Goal: Find specific page/section: Find specific page/section

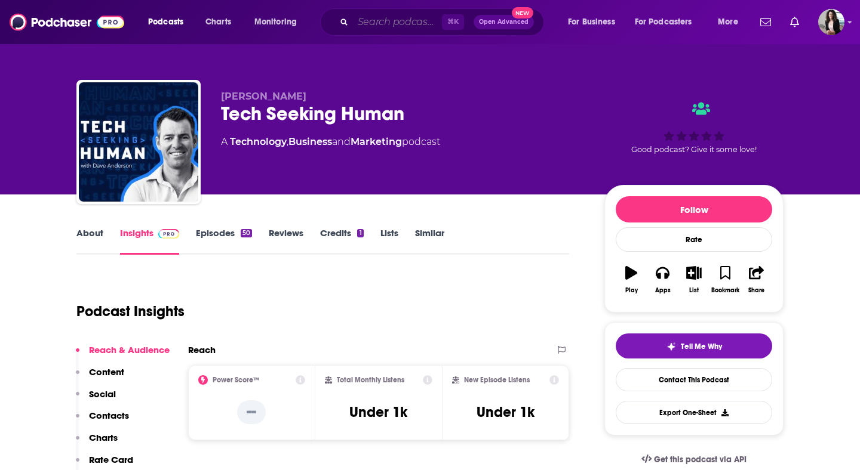
click at [373, 21] on input "Search podcasts, credits, & more..." at bounding box center [397, 22] width 89 height 19
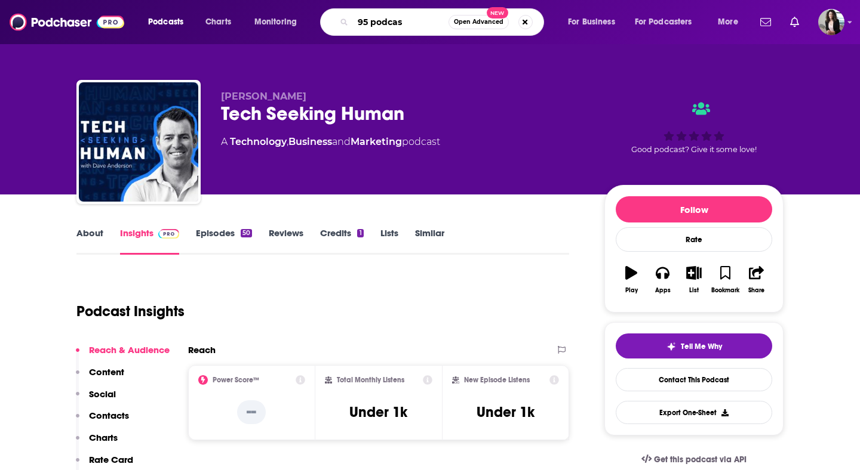
type input "95 podcast"
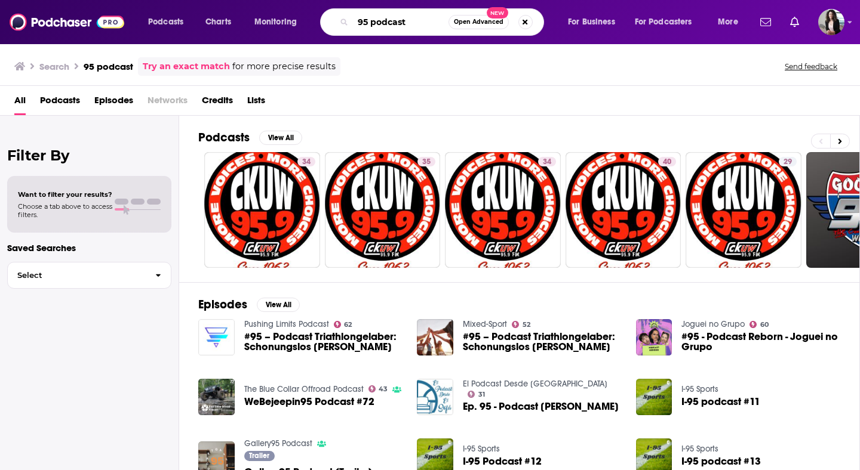
click at [359, 22] on input "95 podcast" at bounding box center [401, 22] width 96 height 19
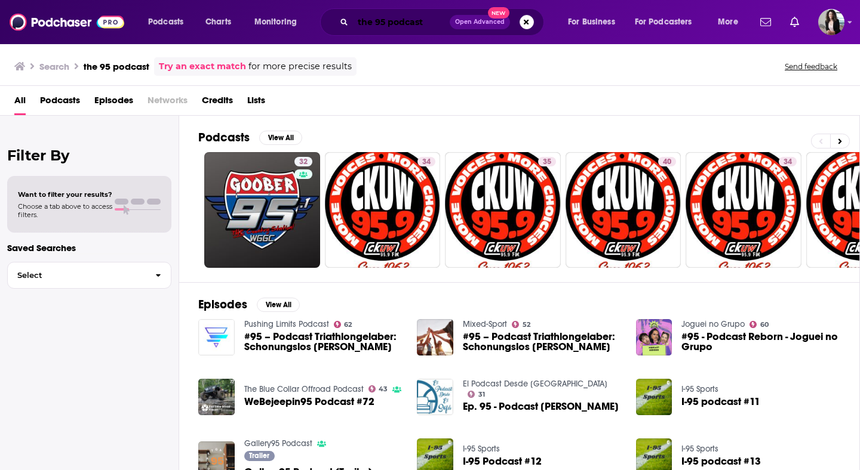
click at [389, 23] on input "the 95 podcast" at bounding box center [401, 22] width 97 height 19
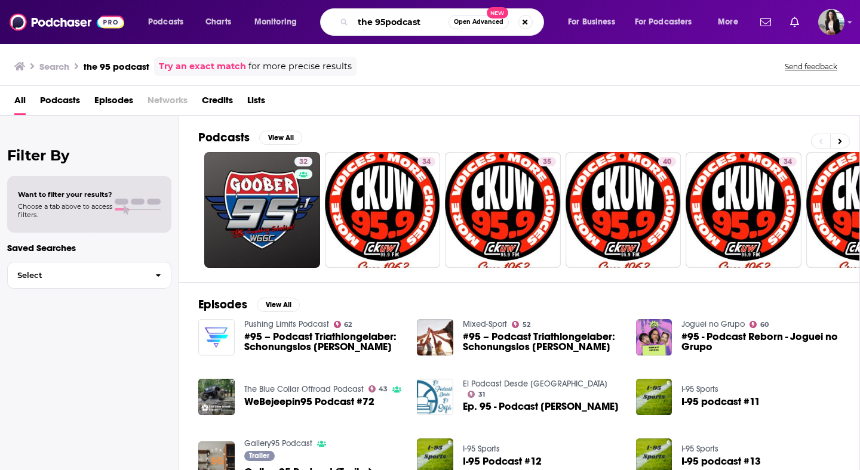
type input "the 95podcast"
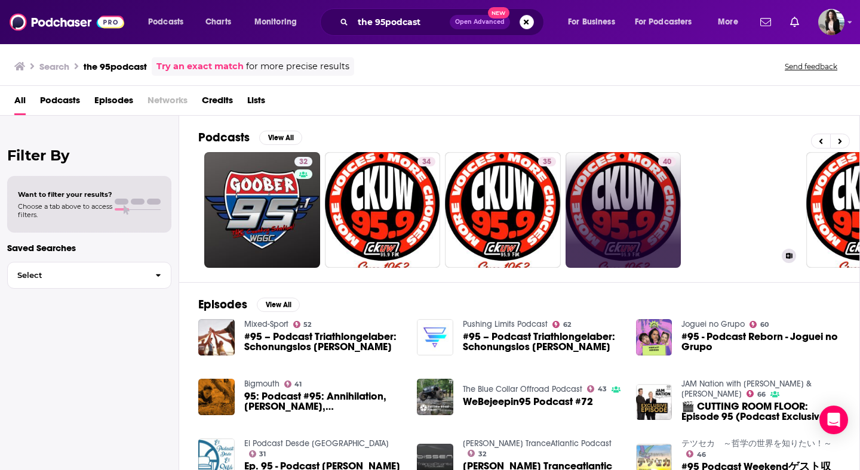
scroll to position [0, 435]
